Goal: Navigation & Orientation: Find specific page/section

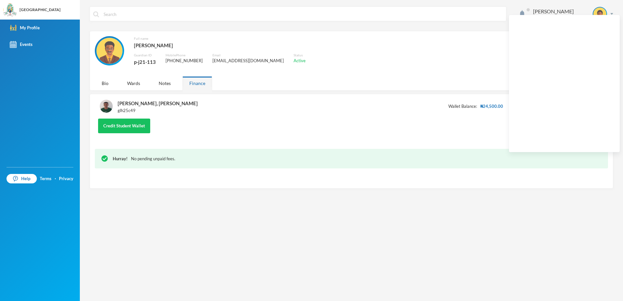
click at [369, 189] on div "[PERSON_NAME] [EMAIL_ADDRESS][DOMAIN_NAME] Options Full name [PERSON_NAME] Guar…" at bounding box center [351, 150] width 543 height 301
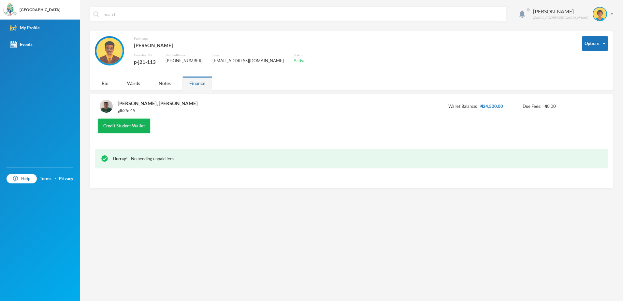
click at [121, 126] on button "Credit Student Wallet" at bounding box center [124, 126] width 52 height 15
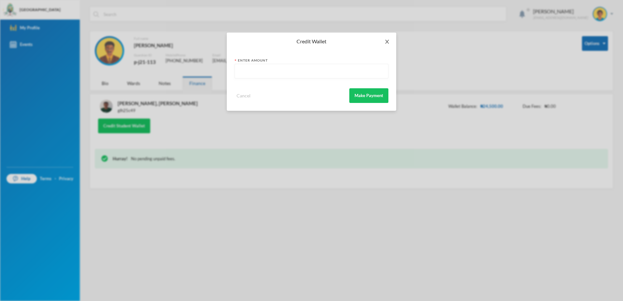
click at [387, 43] on icon "icon: close" at bounding box center [387, 41] width 5 height 5
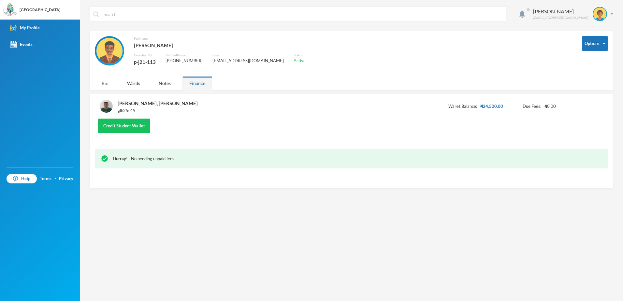
click at [108, 82] on div "Bio" at bounding box center [105, 83] width 21 height 14
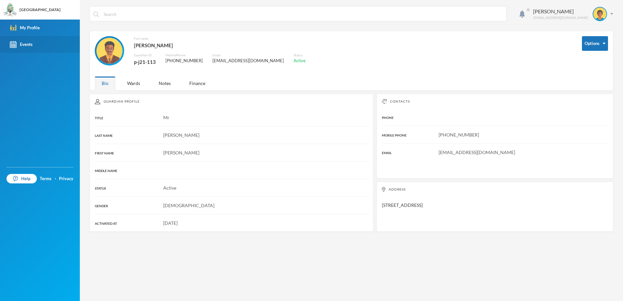
click at [21, 46] on div "Events" at bounding box center [21, 44] width 23 height 7
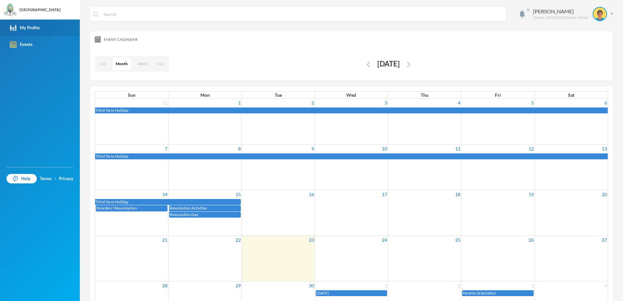
click at [23, 29] on div "My Profile" at bounding box center [25, 27] width 30 height 7
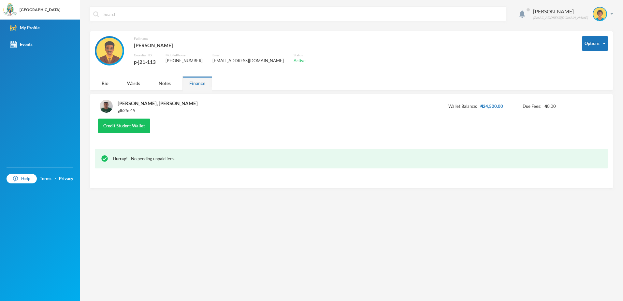
click at [613, 11] on div "[PERSON_NAME] [EMAIL_ADDRESS][DOMAIN_NAME] Options Full name [PERSON_NAME] Guar…" at bounding box center [351, 150] width 543 height 301
click at [613, 15] on div "[PERSON_NAME] [EMAIL_ADDRESS][DOMAIN_NAME]" at bounding box center [570, 14] width 85 height 14
click at [267, 204] on div "[PERSON_NAME] [EMAIL_ADDRESS][DOMAIN_NAME] Options Full name [PERSON_NAME] Guar…" at bounding box center [351, 150] width 543 height 301
click at [28, 44] on div "Events" at bounding box center [21, 44] width 23 height 7
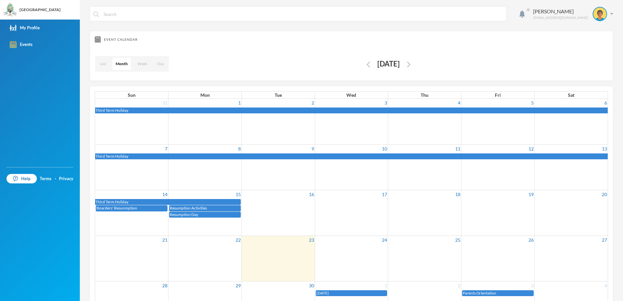
click at [610, 12] on div "[PERSON_NAME] [EMAIL_ADDRESS][DOMAIN_NAME] Event Calendar List Month Week Day […" at bounding box center [351, 150] width 543 height 301
click at [607, 12] on div "[PERSON_NAME] [EMAIL_ADDRESS][DOMAIN_NAME]" at bounding box center [570, 14] width 85 height 14
click at [593, 33] on div "My Profile" at bounding box center [590, 32] width 29 height 7
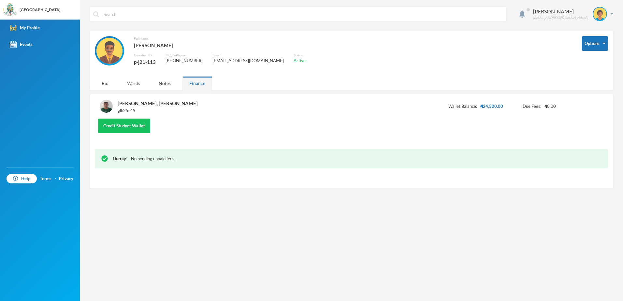
click at [139, 84] on div "Wards" at bounding box center [133, 83] width 27 height 14
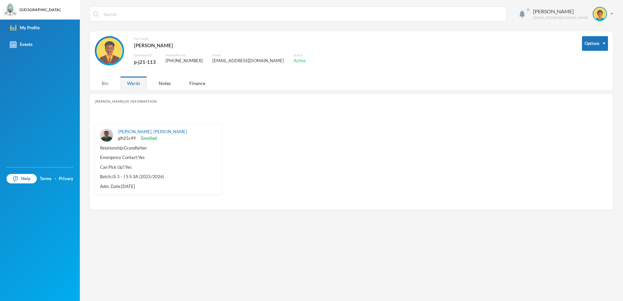
click at [105, 85] on div "Bio" at bounding box center [105, 83] width 21 height 14
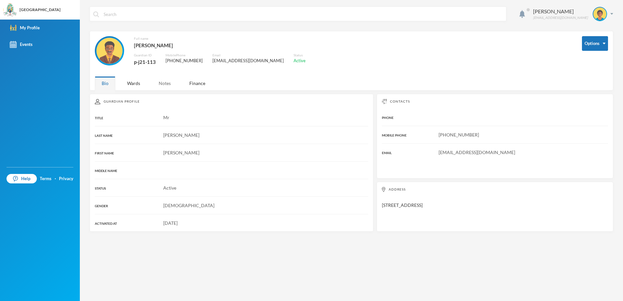
click at [165, 85] on div "Notes" at bounding box center [165, 83] width 26 height 14
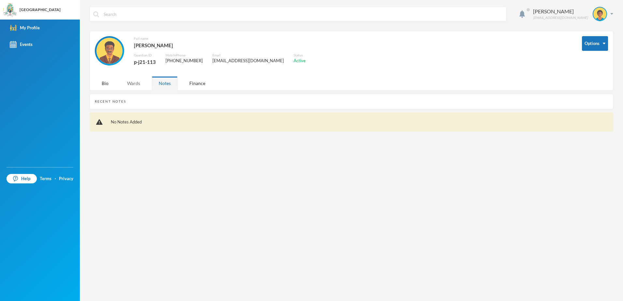
click at [140, 83] on div "Wards" at bounding box center [133, 83] width 27 height 14
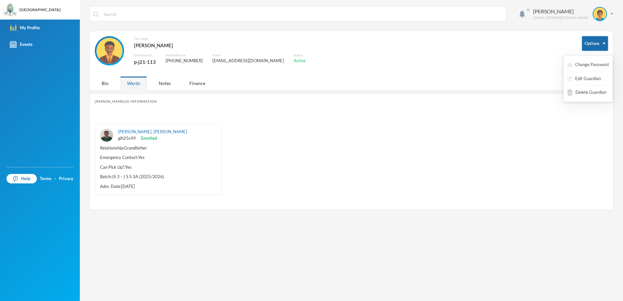
click at [587, 40] on button "Options" at bounding box center [595, 43] width 26 height 15
click at [611, 15] on div "[PERSON_NAME] [EMAIL_ADDRESS][DOMAIN_NAME]" at bounding box center [570, 14] width 85 height 14
click at [597, 47] on button "Logout" at bounding box center [595, 48] width 29 height 10
